Goal: Navigation & Orientation: Find specific page/section

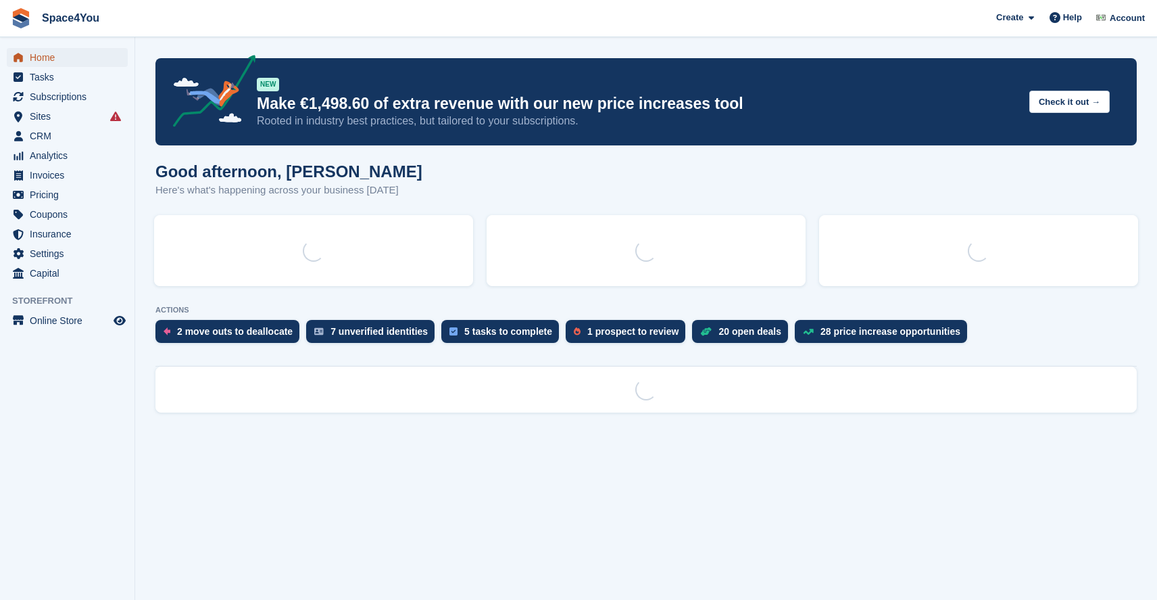
click at [59, 55] on span "Home" at bounding box center [70, 57] width 81 height 19
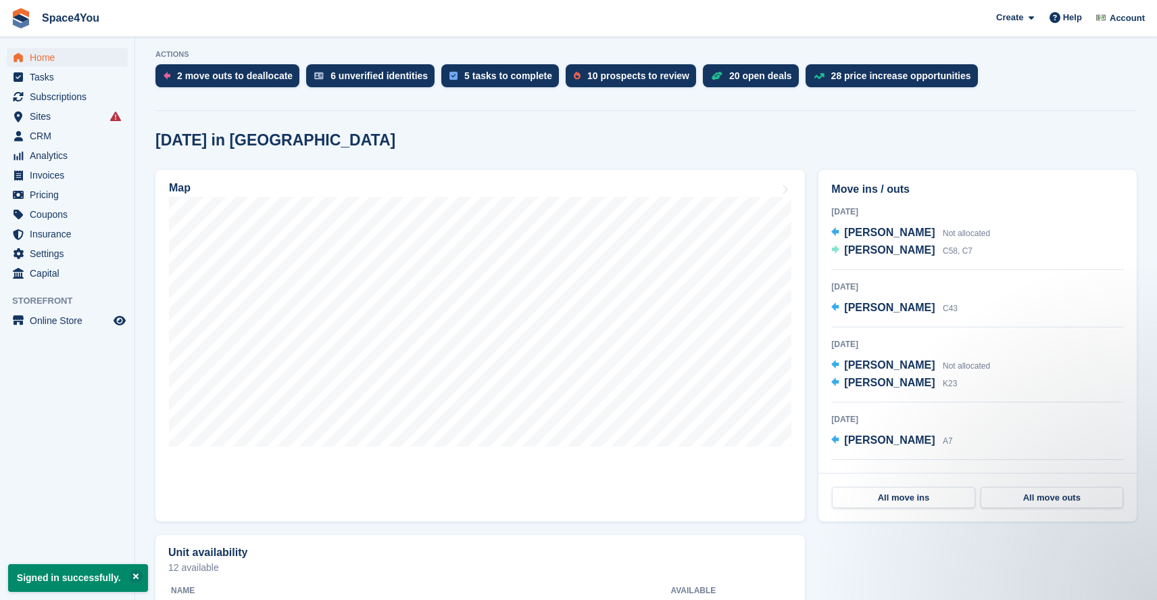
scroll to position [258, 0]
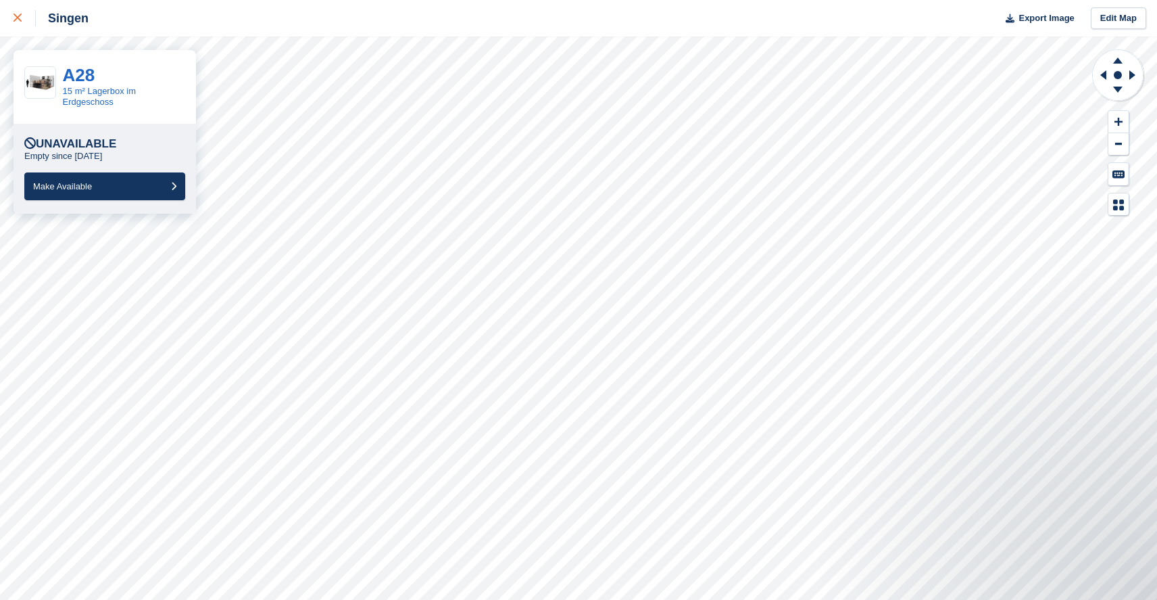
click at [28, 10] on div at bounding box center [25, 18] width 22 height 16
